Goal: Feedback & Contribution: Submit feedback/report problem

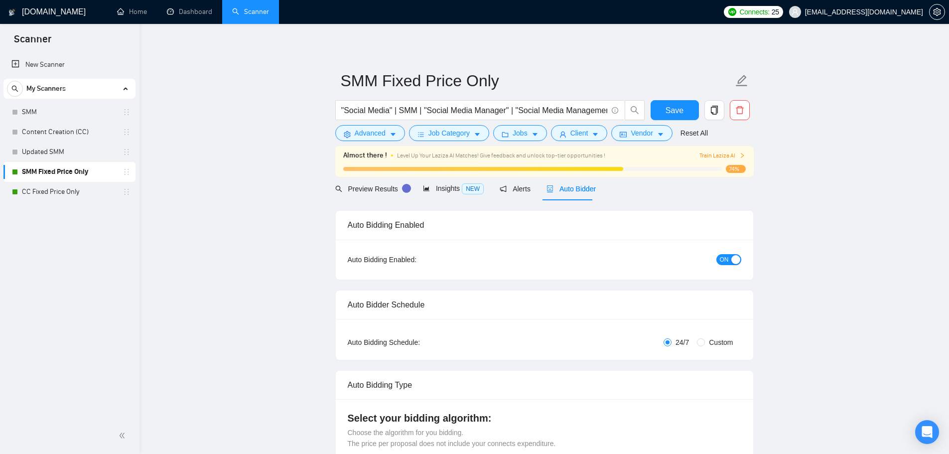
click at [556, 196] on div "Auto Bidder" at bounding box center [570, 188] width 49 height 23
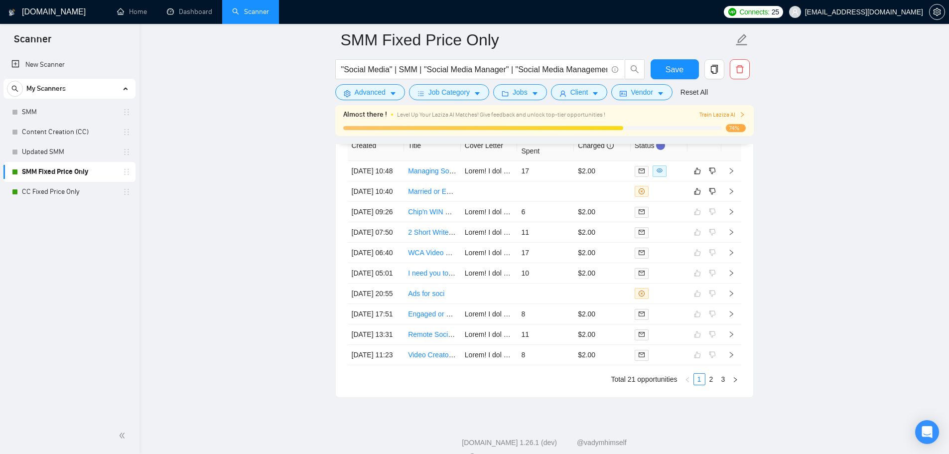
scroll to position [2709, 0]
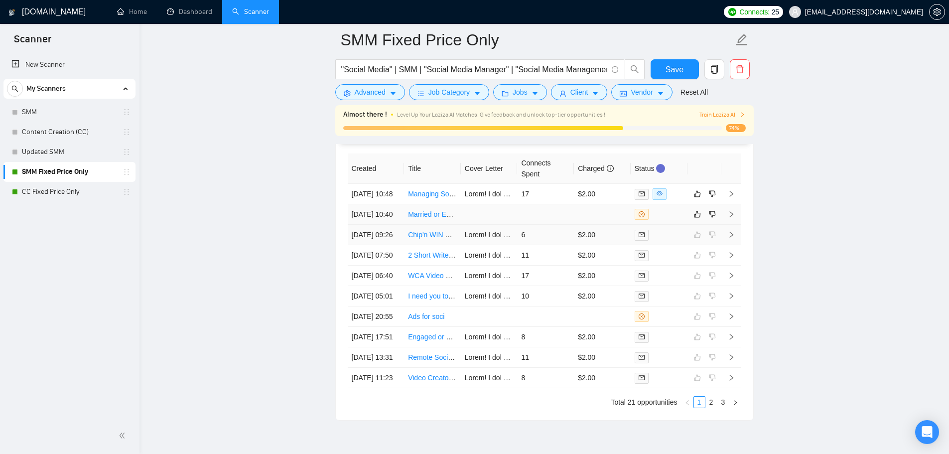
click at [519, 225] on td at bounding box center [545, 214] width 57 height 20
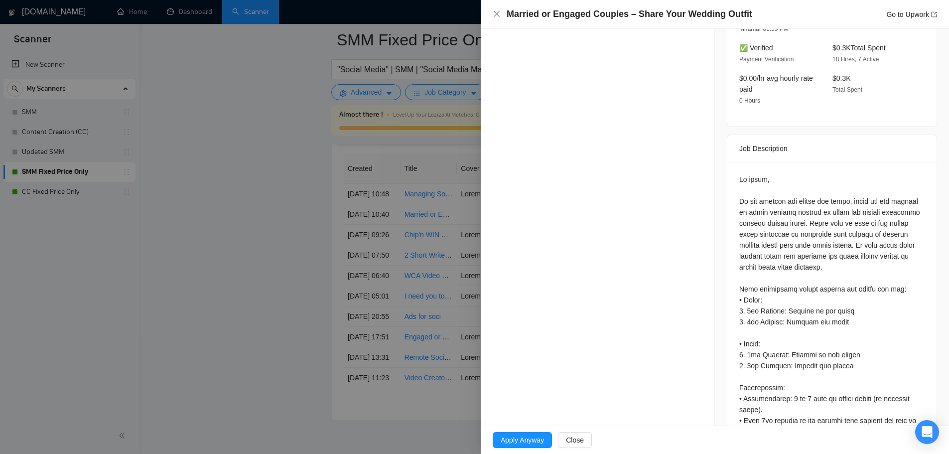
scroll to position [149, 0]
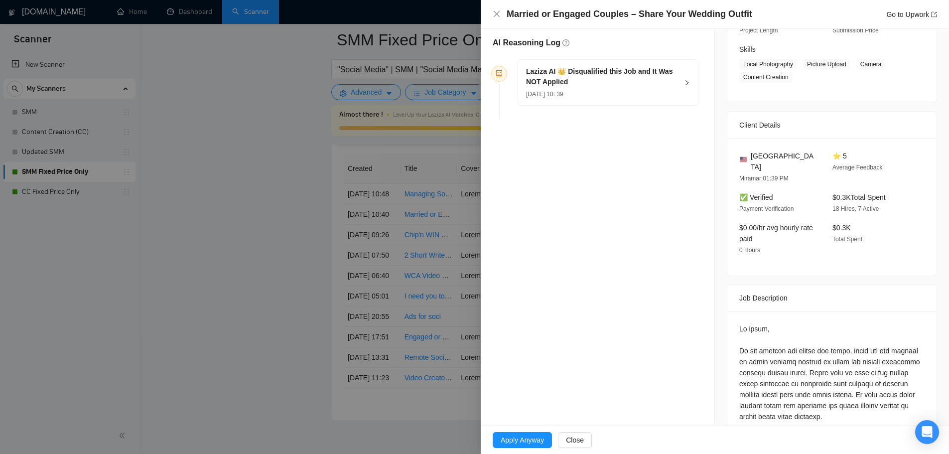
click at [604, 88] on div "[DATE] 10: 39" at bounding box center [602, 93] width 152 height 11
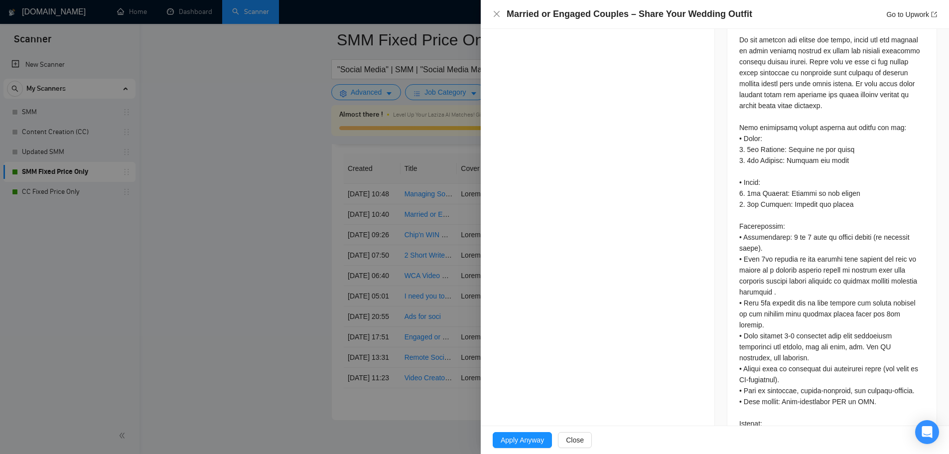
scroll to position [548, 0]
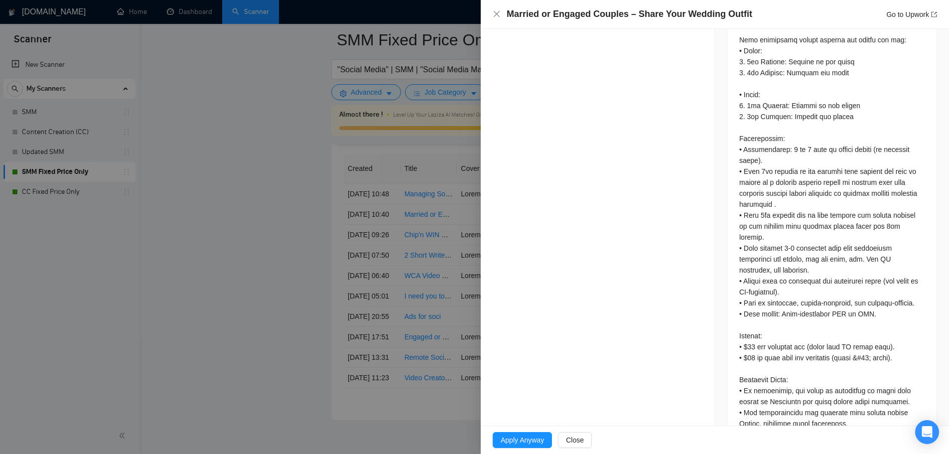
drag, startPoint x: 365, startPoint y: 327, endPoint x: 463, endPoint y: 303, distance: 101.0
click at [365, 327] on div at bounding box center [474, 227] width 949 height 454
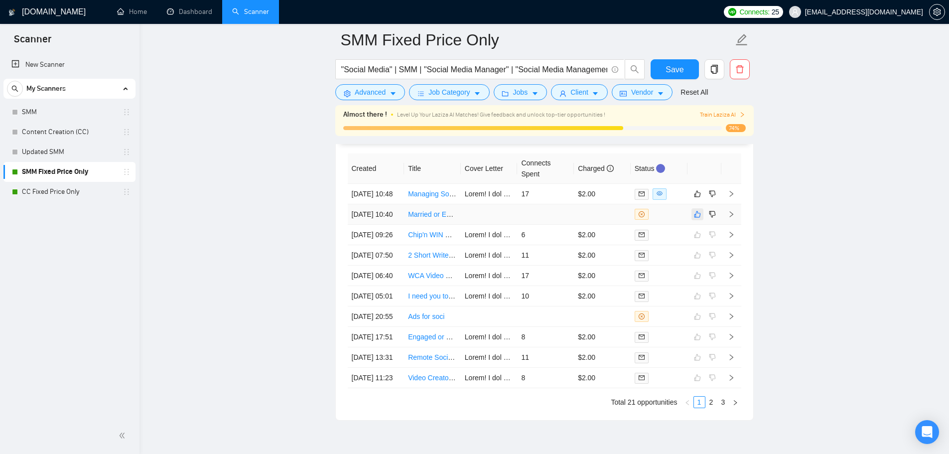
click at [697, 218] on icon "like" at bounding box center [697, 214] width 7 height 8
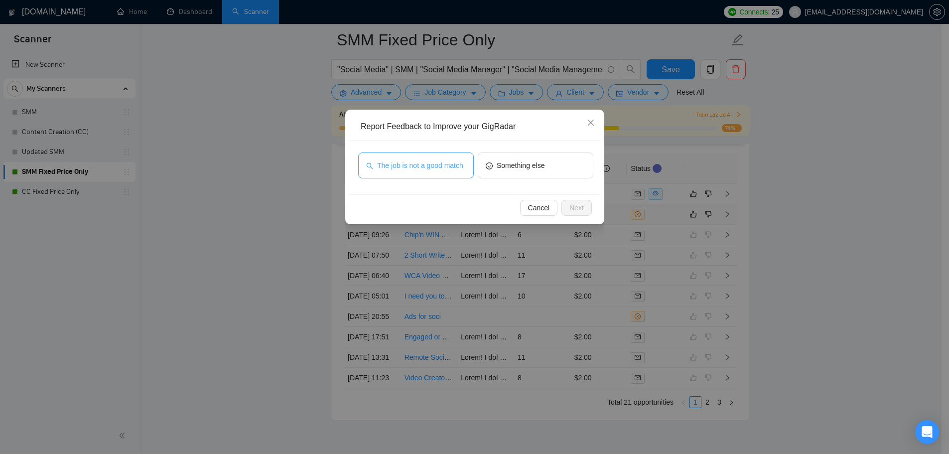
click at [391, 172] on button "The job is not a good match" at bounding box center [416, 165] width 116 height 26
click at [591, 211] on button "Next" at bounding box center [576, 208] width 30 height 16
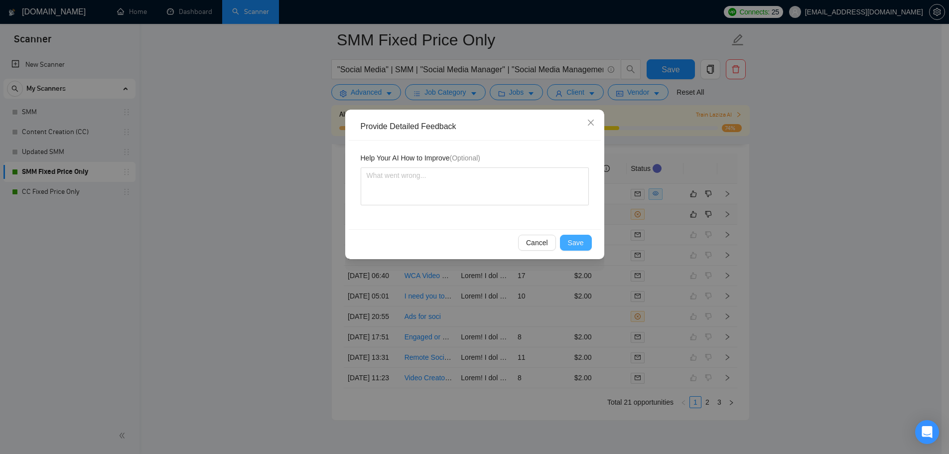
click at [570, 240] on span "Save" at bounding box center [576, 242] width 16 height 11
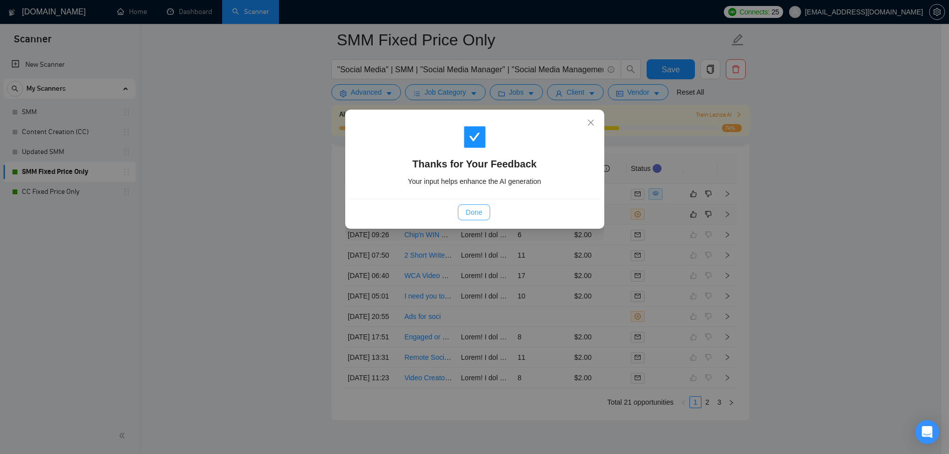
click at [466, 214] on span "Done" at bounding box center [474, 212] width 16 height 11
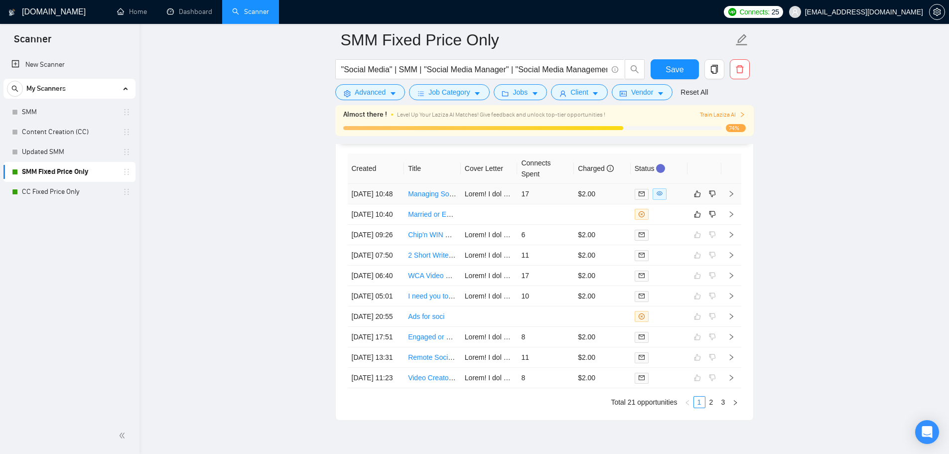
click at [587, 204] on td "$2.00" at bounding box center [602, 194] width 57 height 20
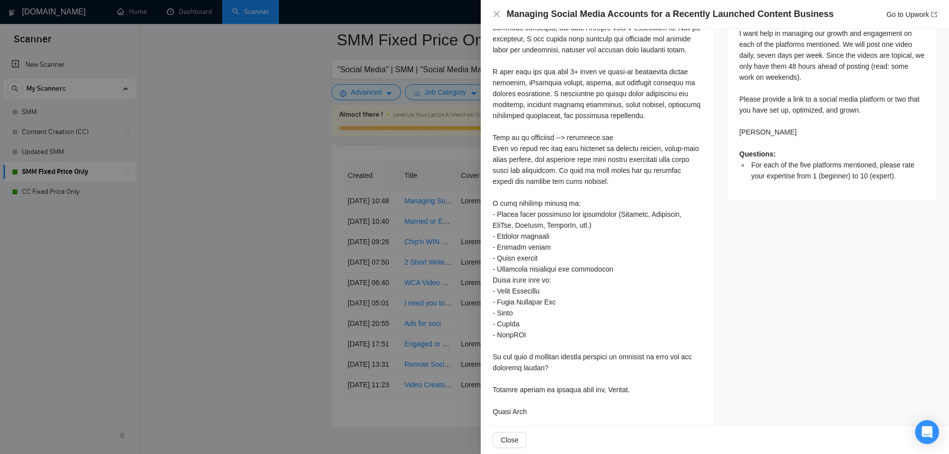
scroll to position [552, 0]
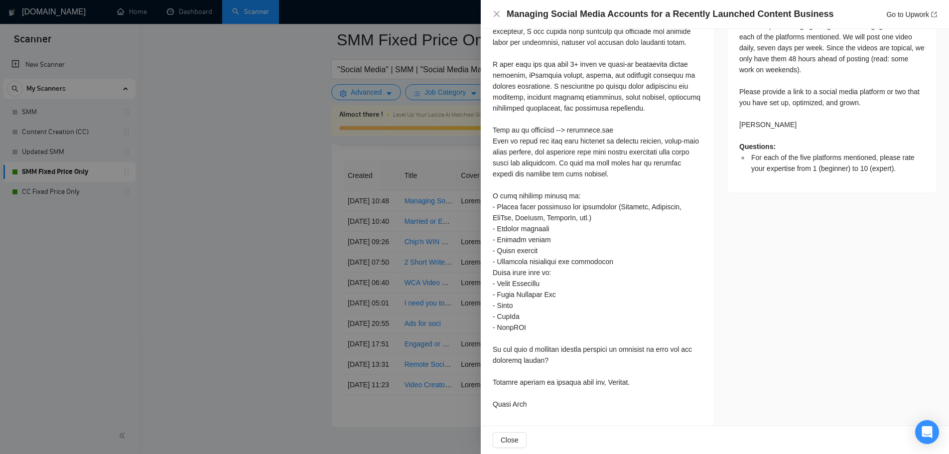
click at [264, 259] on div at bounding box center [474, 227] width 949 height 454
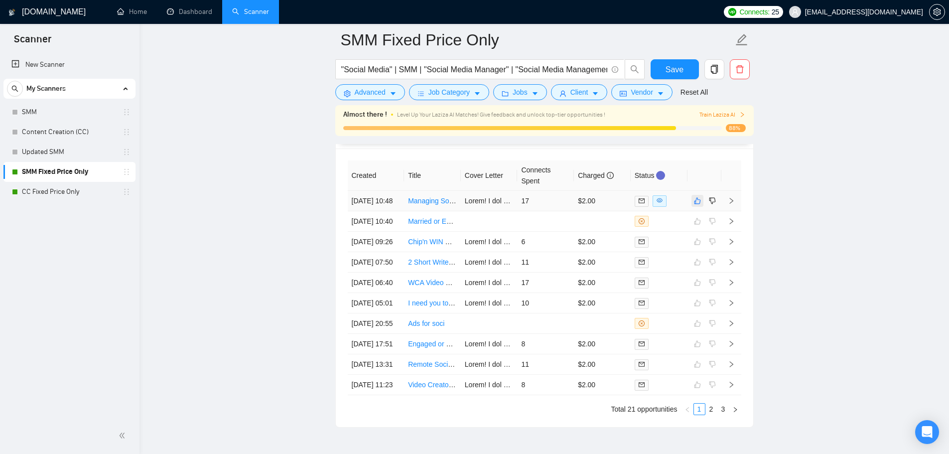
click at [694, 204] on icon "like" at bounding box center [697, 201] width 7 height 8
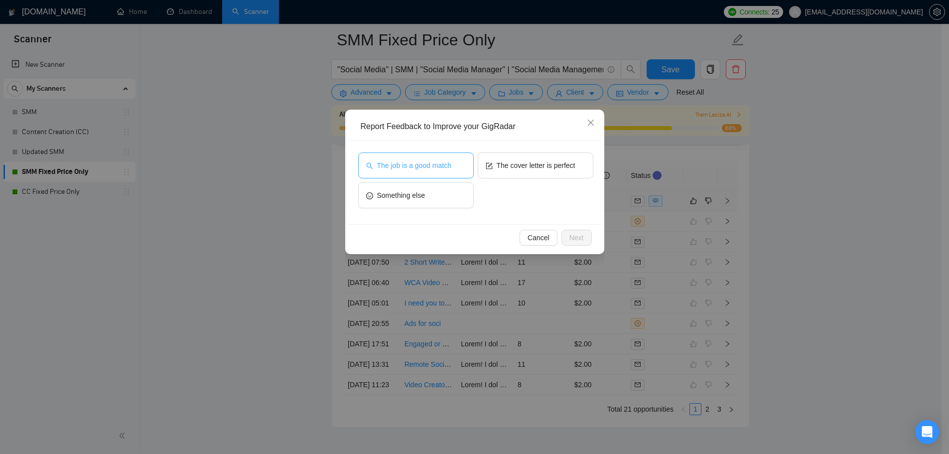
click at [438, 159] on button "The job is a good match" at bounding box center [416, 165] width 116 height 26
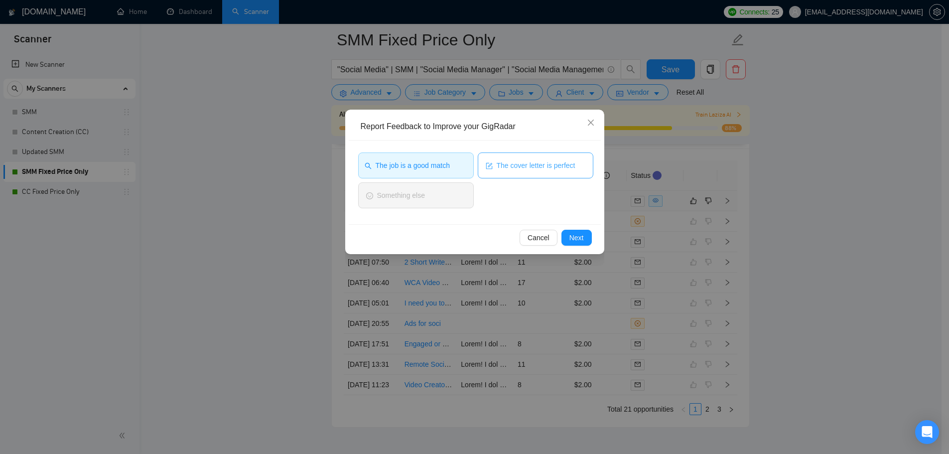
click at [554, 173] on button "The cover letter is perfect" at bounding box center [536, 165] width 116 height 26
click at [545, 176] on button "The cover letter is perfect" at bounding box center [536, 165] width 116 height 26
click at [544, 168] on span "The cover letter is perfect" at bounding box center [535, 165] width 79 height 11
click at [578, 239] on span "Next" at bounding box center [576, 237] width 14 height 11
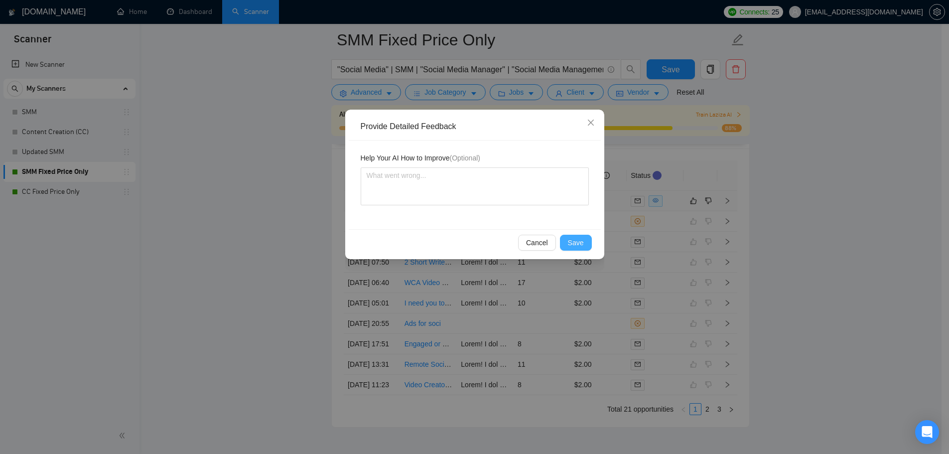
click at [567, 245] on button "Save" at bounding box center [576, 243] width 32 height 16
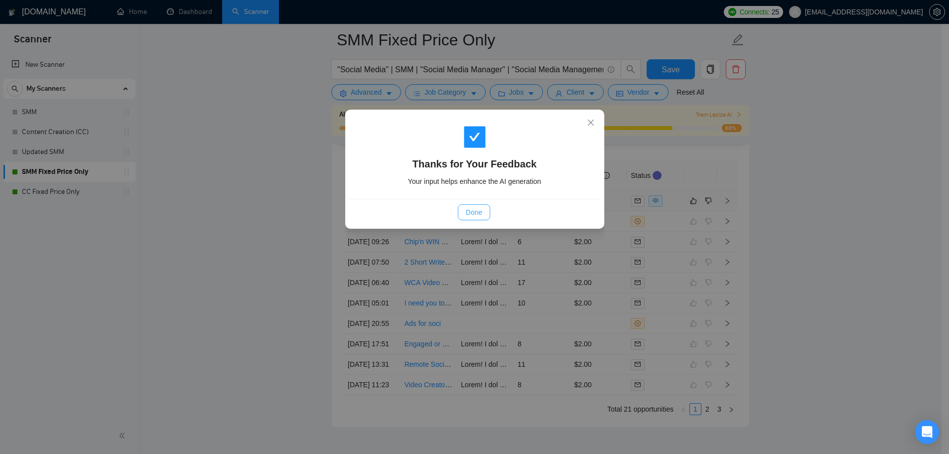
click at [484, 219] on button "Done" at bounding box center [474, 212] width 32 height 16
